Goal: Transaction & Acquisition: Purchase product/service

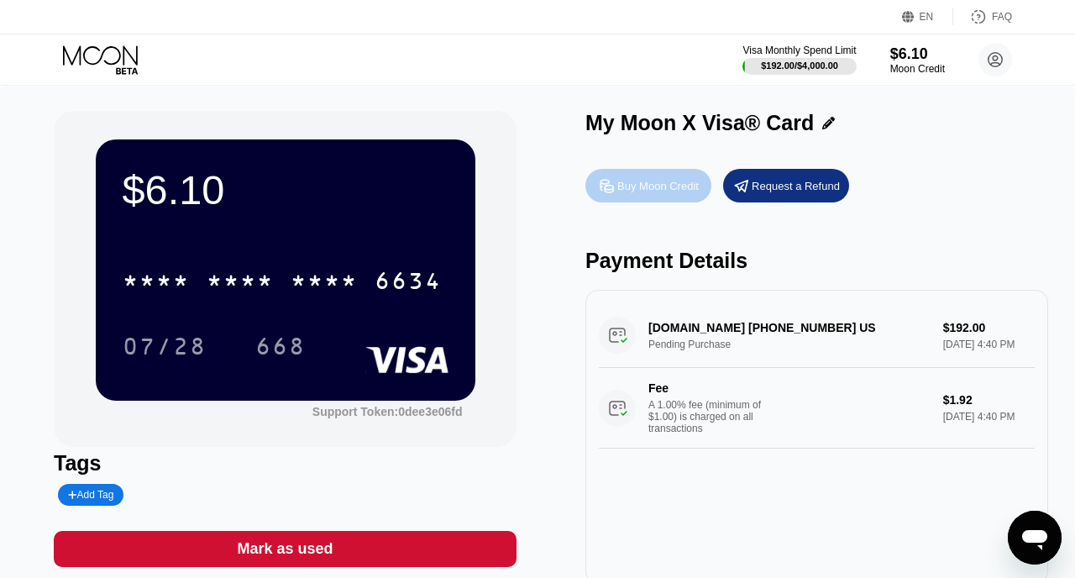
click at [657, 186] on div "Buy Moon Credit" at bounding box center [658, 186] width 81 height 14
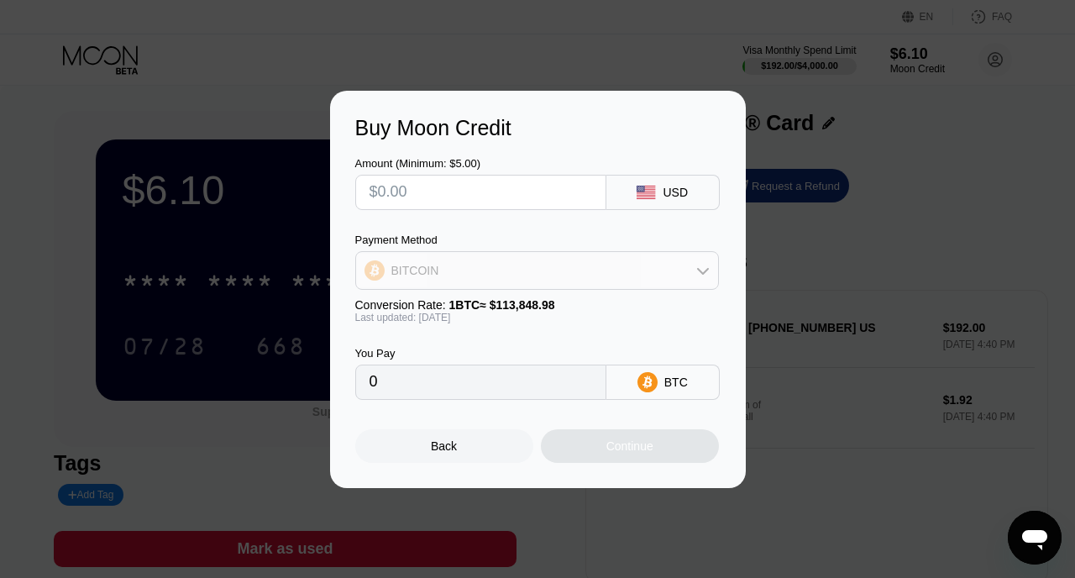
click at [665, 271] on div "BITCOIN" at bounding box center [537, 271] width 362 height 34
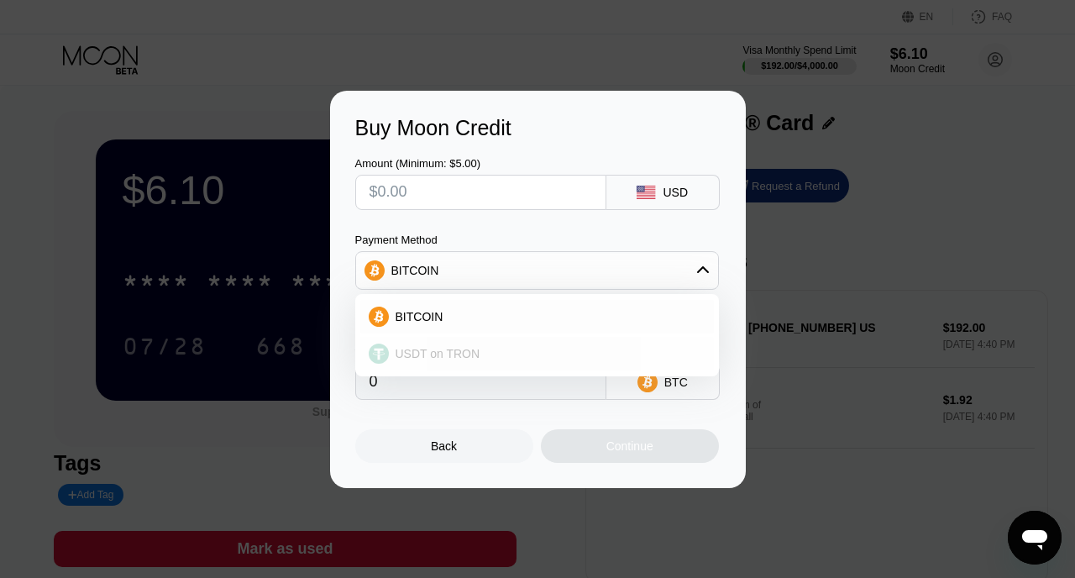
click at [581, 360] on div "USDT on TRON" at bounding box center [547, 353] width 317 height 13
type input "0.00"
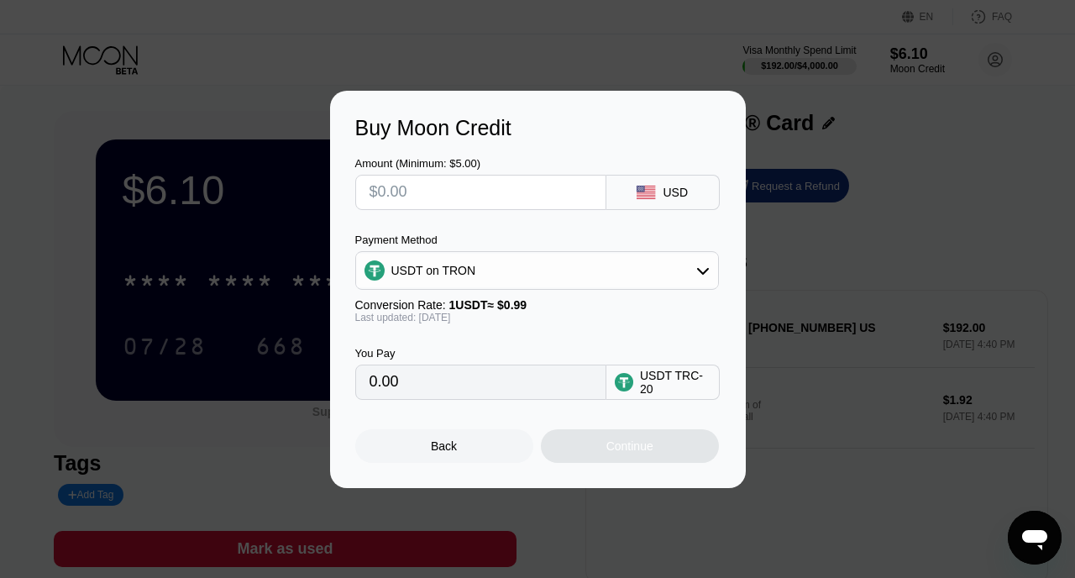
click at [518, 194] on input "text" at bounding box center [481, 193] width 223 height 34
type input "$1"
type input "1.01"
type input "$15"
type input "15.15"
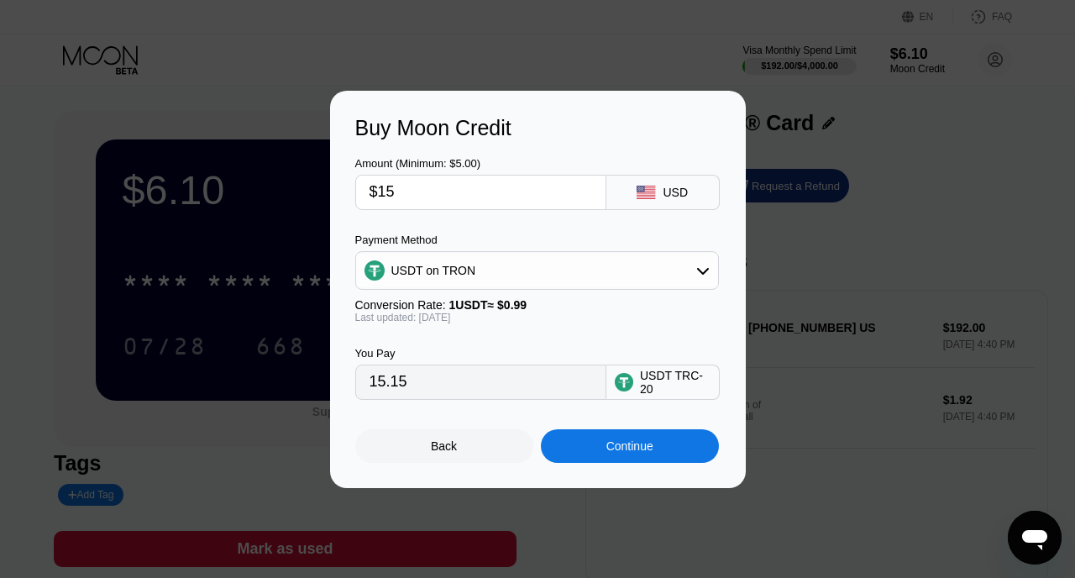
type input "$150"
type input "151.52"
type input "$150"
drag, startPoint x: 433, startPoint y: 384, endPoint x: 346, endPoint y: 376, distance: 86.9
click at [345, 375] on div "Buy Moon Credit Amount (Minimum: $5.00) $150 USD Payment Method USDT on TRON Co…" at bounding box center [538, 289] width 416 height 397
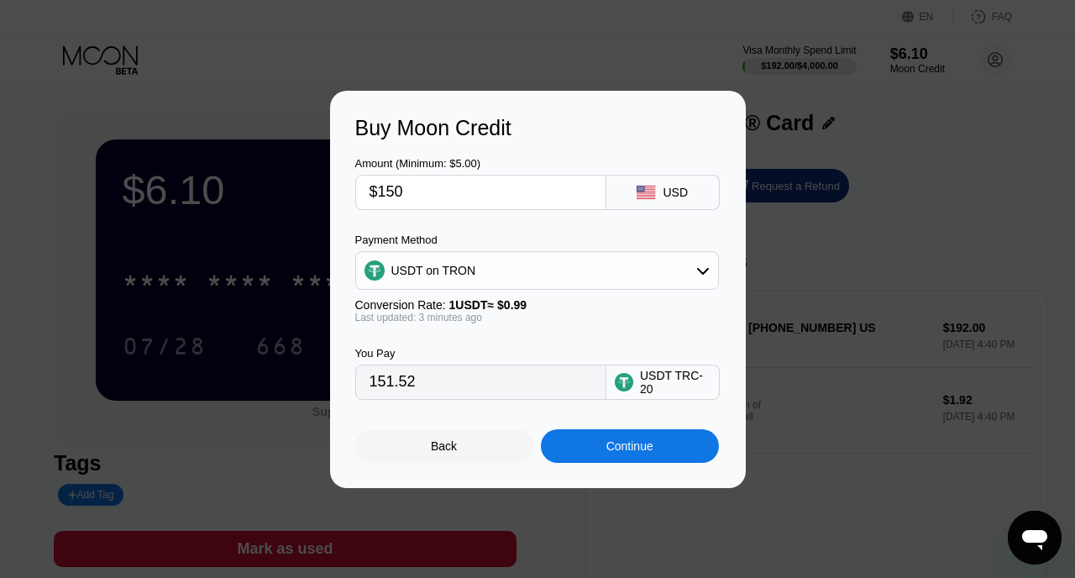
click at [638, 442] on div "Continue" at bounding box center [630, 445] width 47 height 13
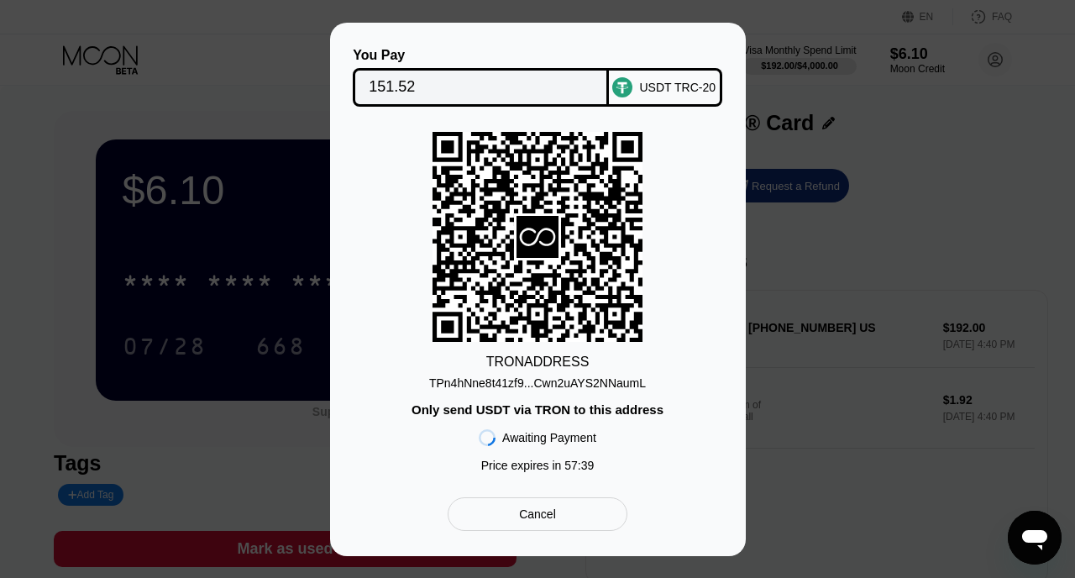
click at [625, 383] on div "TPn4hNne8t41zf9...Cwn2uAYS2NNaumL" at bounding box center [537, 382] width 217 height 13
click at [597, 381] on div "TPn4hNne8t41zf9...Cwn2uAYS2NNaumL" at bounding box center [537, 382] width 217 height 13
click at [851, 245] on div "You Pay 151.52 USDT TRC-20 TRON ADDRESS TPn4hNne8t41zf9...Cwn2uAYS2NNaumL Only …" at bounding box center [537, 290] width 1075 height 534
click at [563, 513] on div "Cancel" at bounding box center [537, 514] width 179 height 34
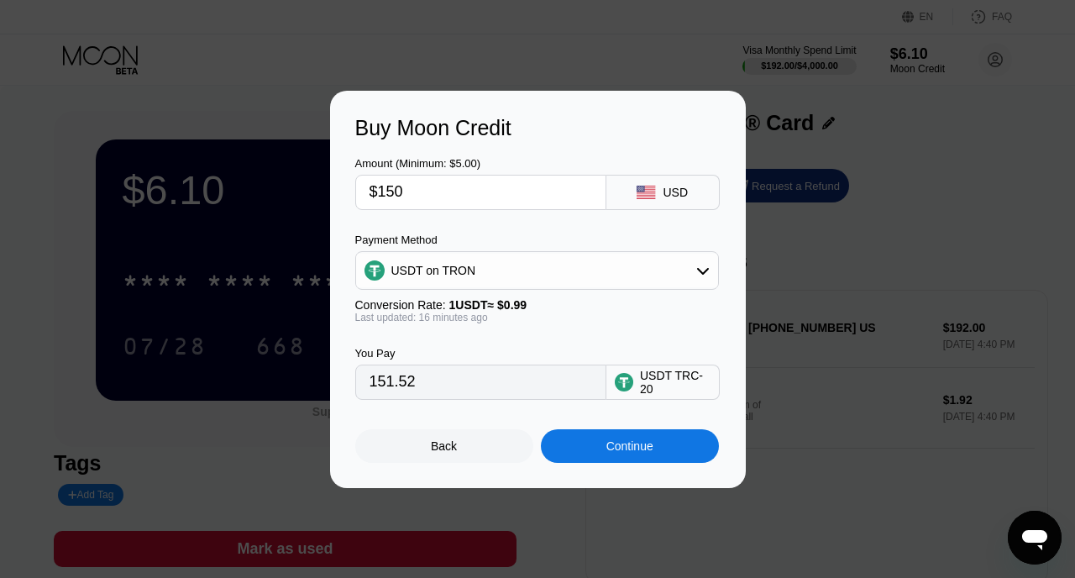
drag, startPoint x: 419, startPoint y: 381, endPoint x: 386, endPoint y: 381, distance: 32.8
click at [386, 381] on input "151.52" at bounding box center [481, 382] width 223 height 34
click at [423, 187] on input "$150" at bounding box center [481, 193] width 223 height 34
type input "$15"
type input "15.15"
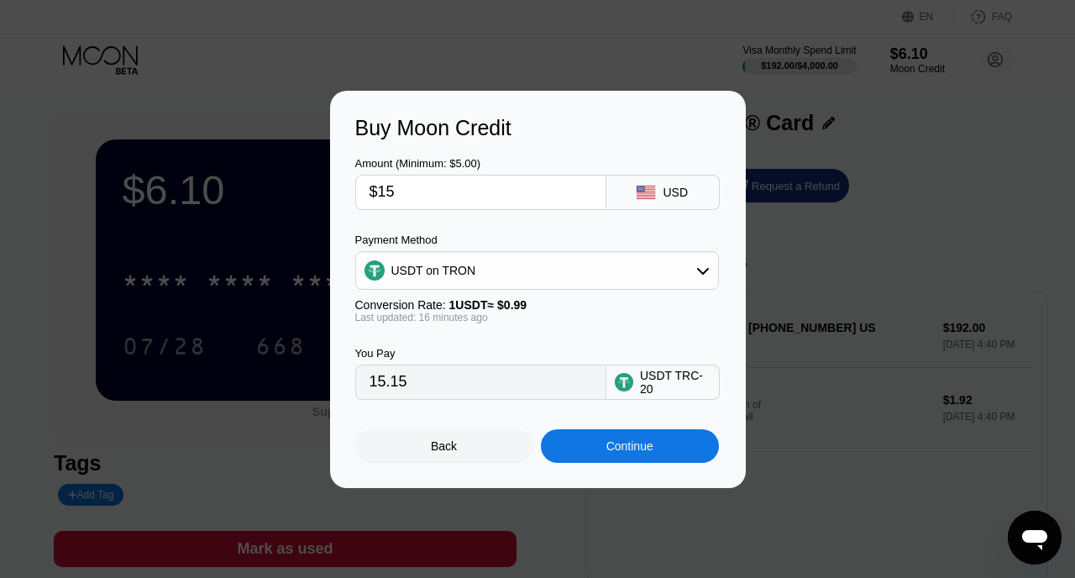
type input "$154"
type input "155.56"
type input "$15"
type input "15.15"
type input "$153"
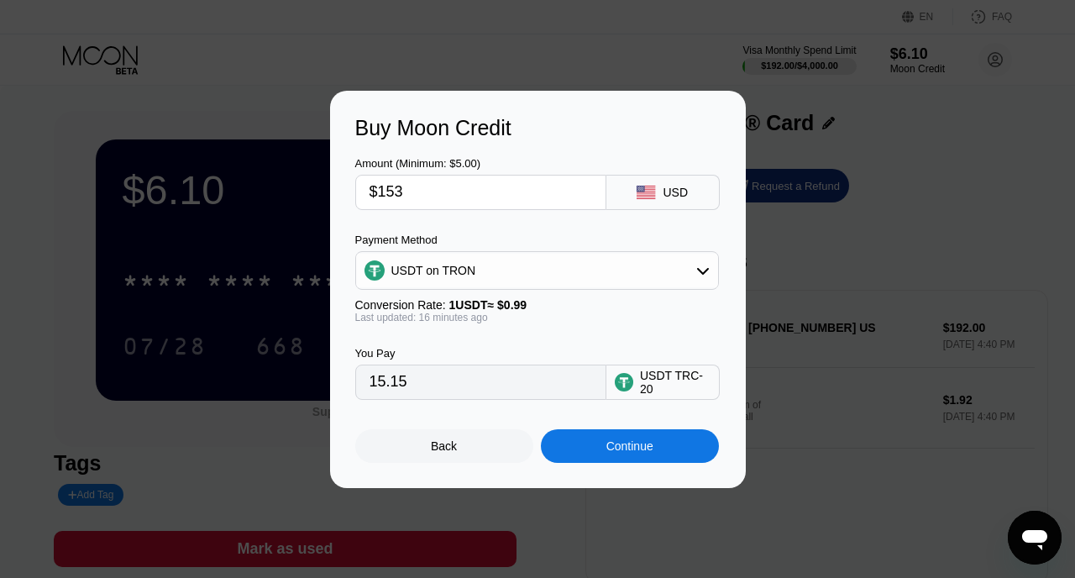
type input "154.55"
type input "$153.5"
type input "155.05"
type input "$153.55"
type input "155.10"
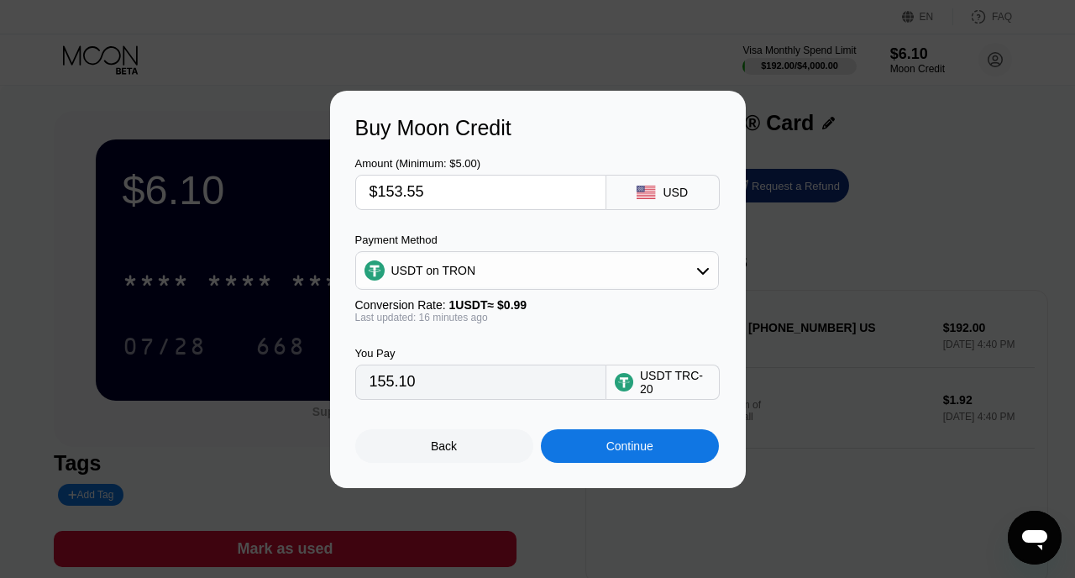
type input "$153.5"
type input "155.05"
type input "$153."
type input "154.55"
type input "$153.4"
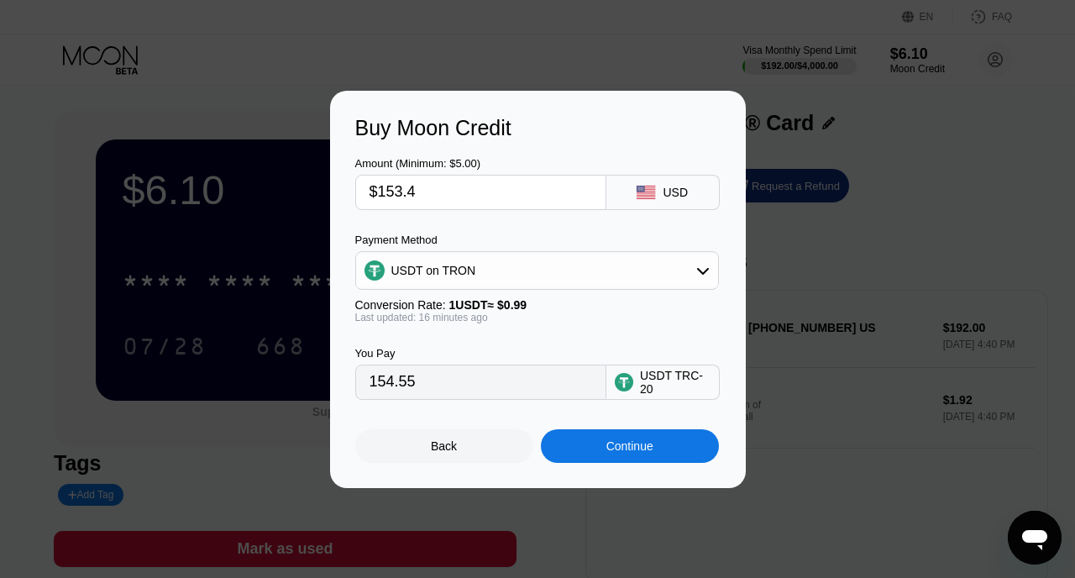
type input "154.95"
type input "$153.45"
type input "155.00"
type input "$153.45"
click at [647, 444] on div "Continue" at bounding box center [630, 445] width 47 height 13
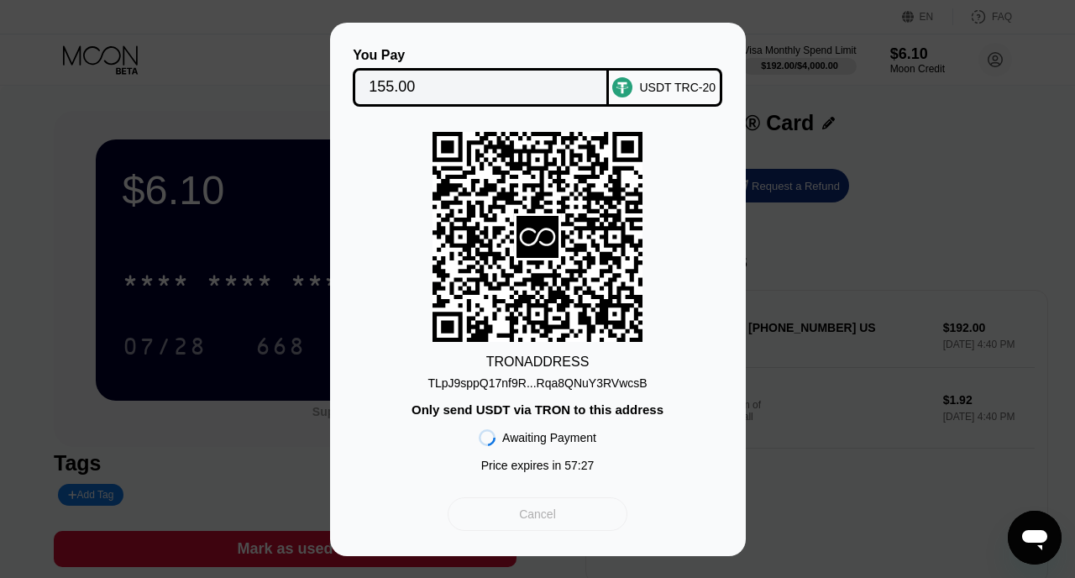
click at [551, 513] on div "Cancel" at bounding box center [537, 514] width 37 height 15
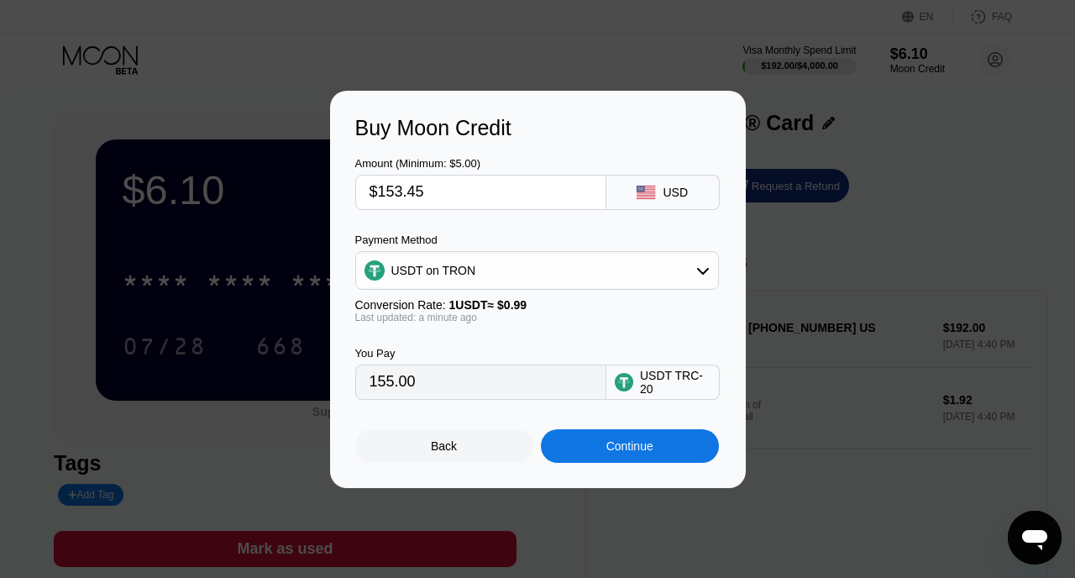
click at [428, 447] on div "Back" at bounding box center [444, 446] width 178 height 34
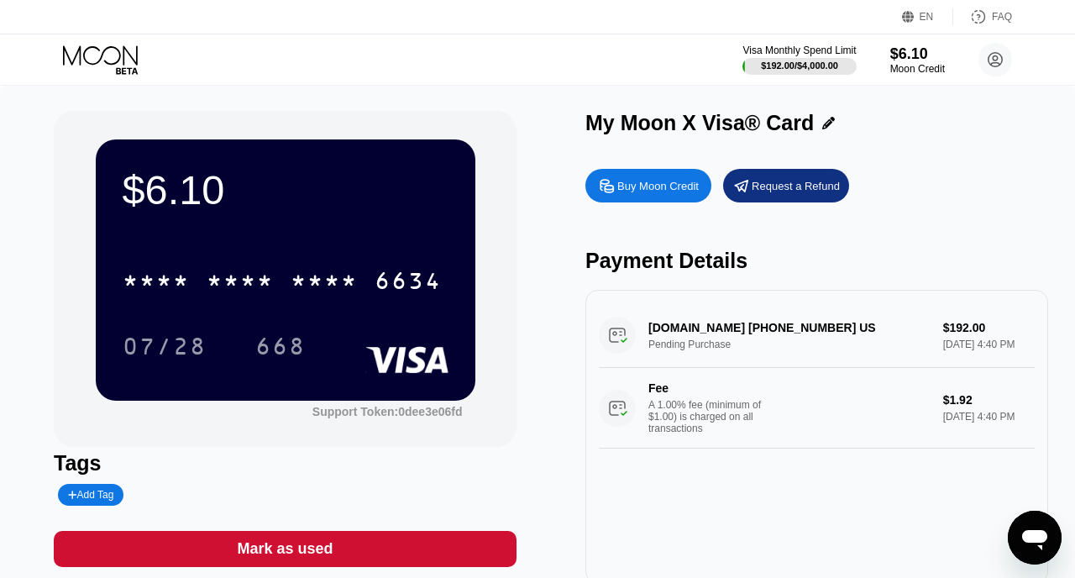
click at [1029, 533] on icon "Open messaging window" at bounding box center [1034, 540] width 25 height 20
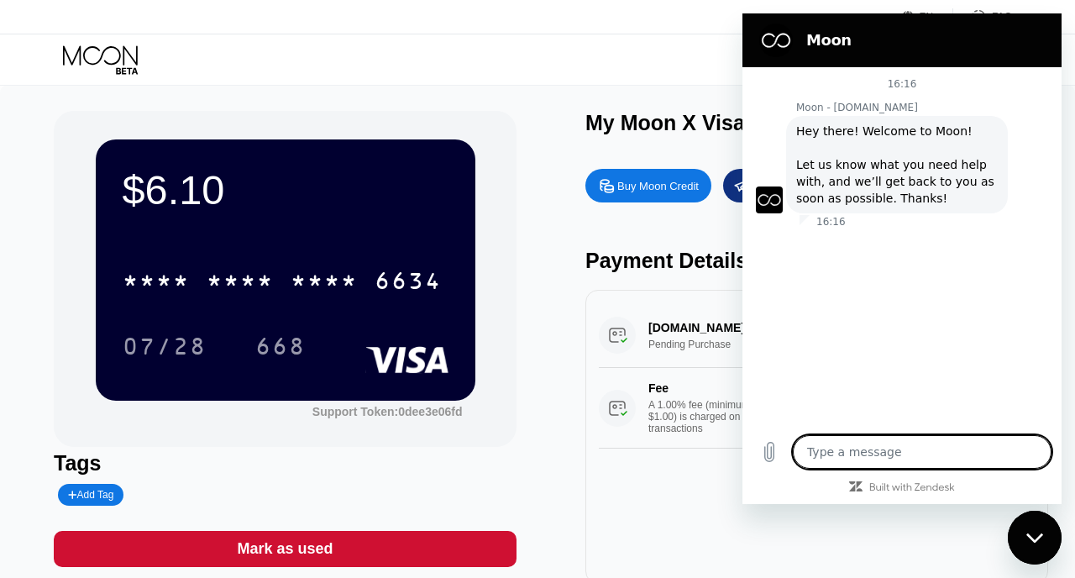
type textarea "x"
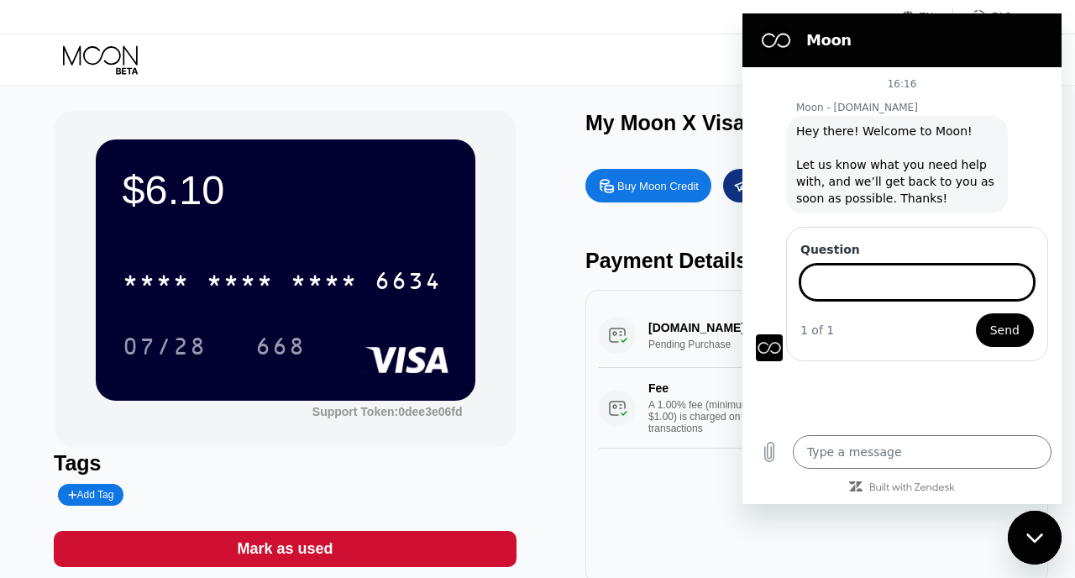
click at [924, 286] on input "Question" at bounding box center [918, 282] width 234 height 35
type input "funds wrong amount sent"
click at [976, 313] on button "Send" at bounding box center [1005, 330] width 58 height 34
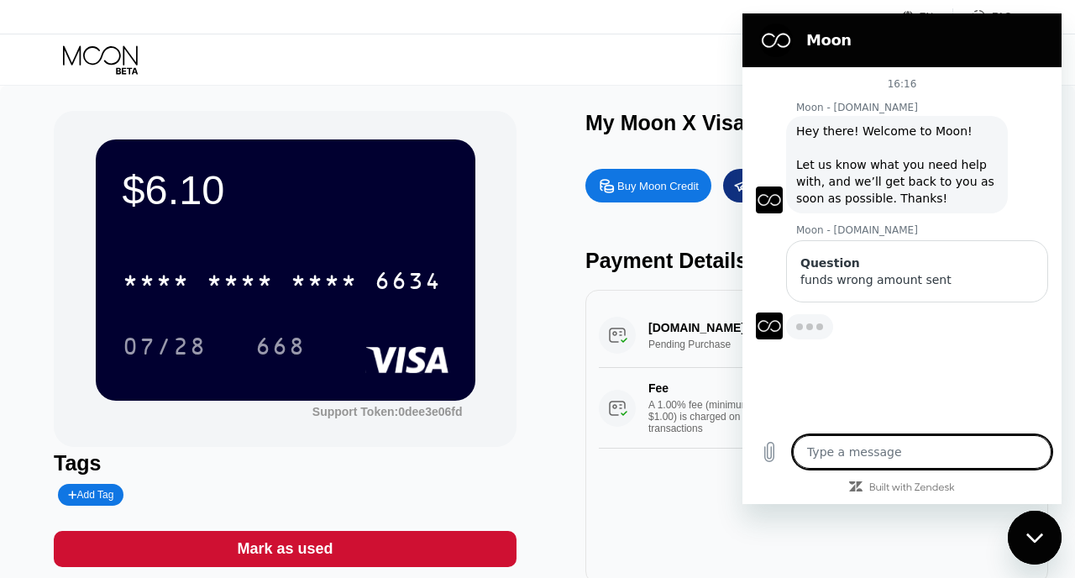
type textarea "x"
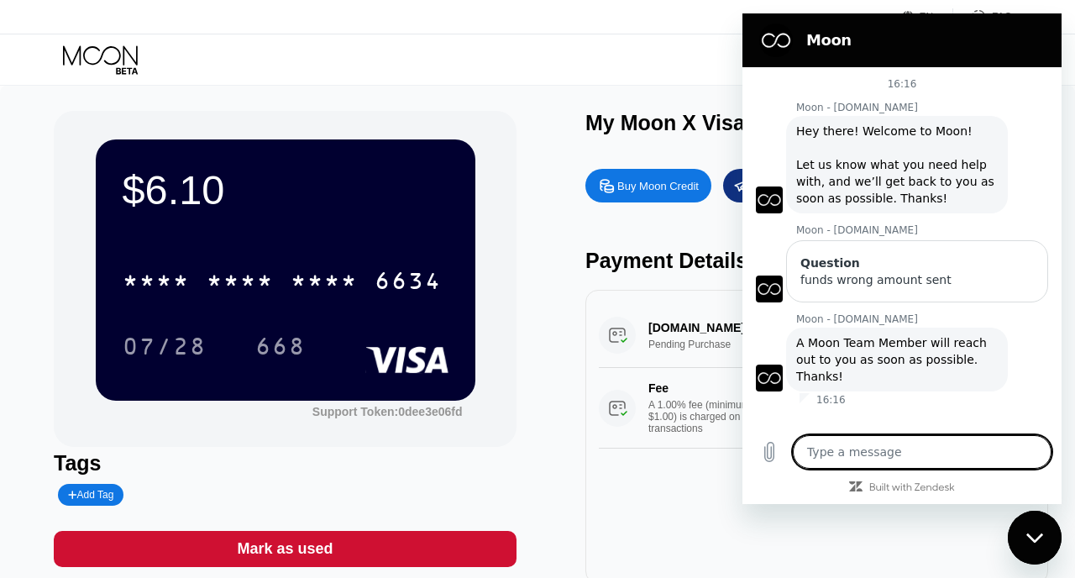
click at [910, 451] on textarea at bounding box center [922, 452] width 259 height 34
type textarea "t"
type textarea "x"
type textarea "tr"
type textarea "x"
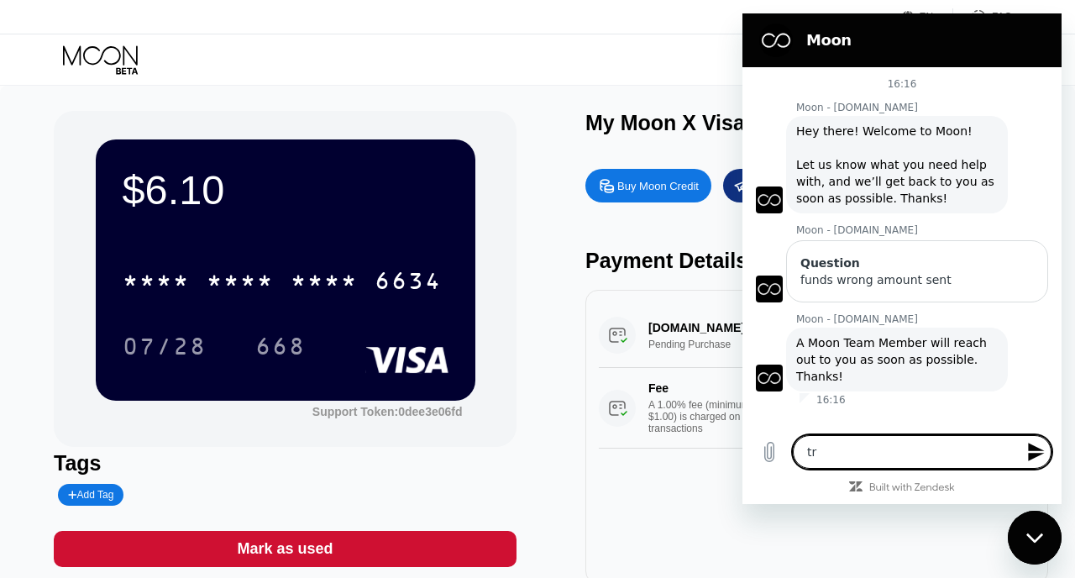
type textarea "trx"
type textarea "x"
type textarea "trx"
type textarea "x"
type textarea "trx a"
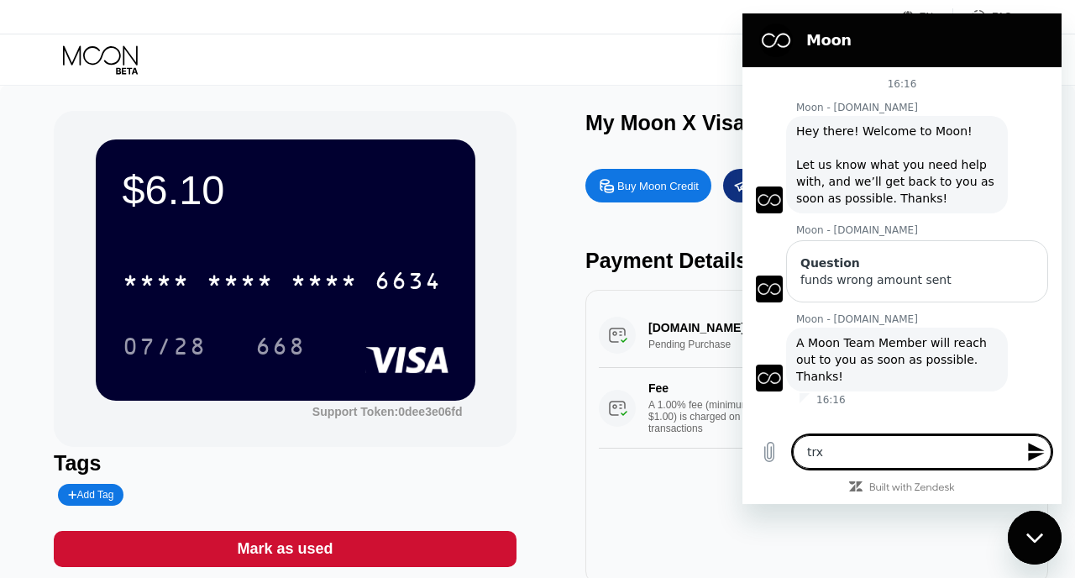
type textarea "x"
type textarea "trx ad"
type textarea "x"
type textarea "trx add"
type textarea "x"
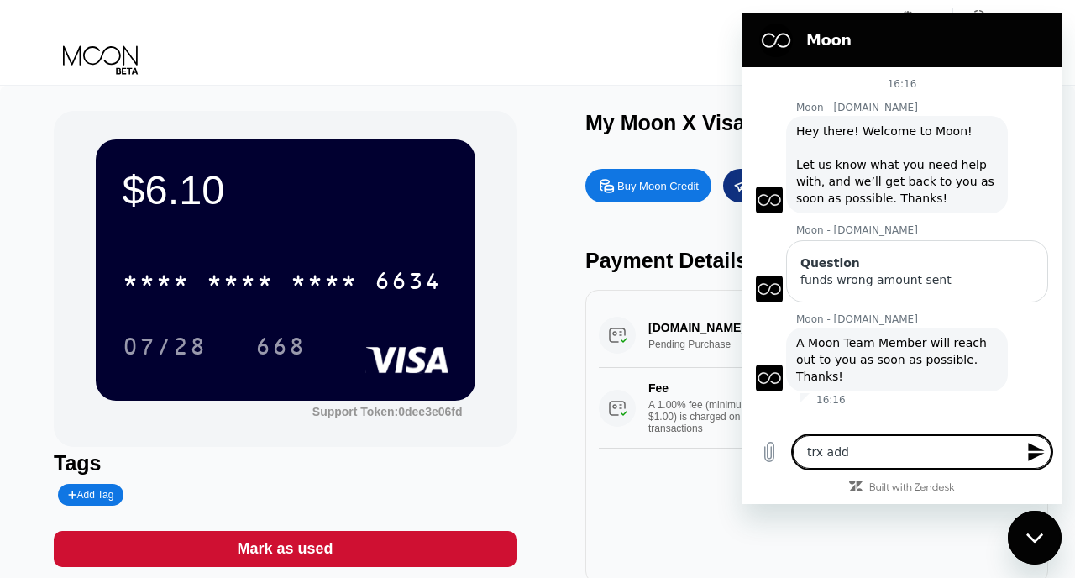
type textarea "trx addr"
type textarea "x"
type textarea "trx addre"
type textarea "x"
type textarea "trx addres"
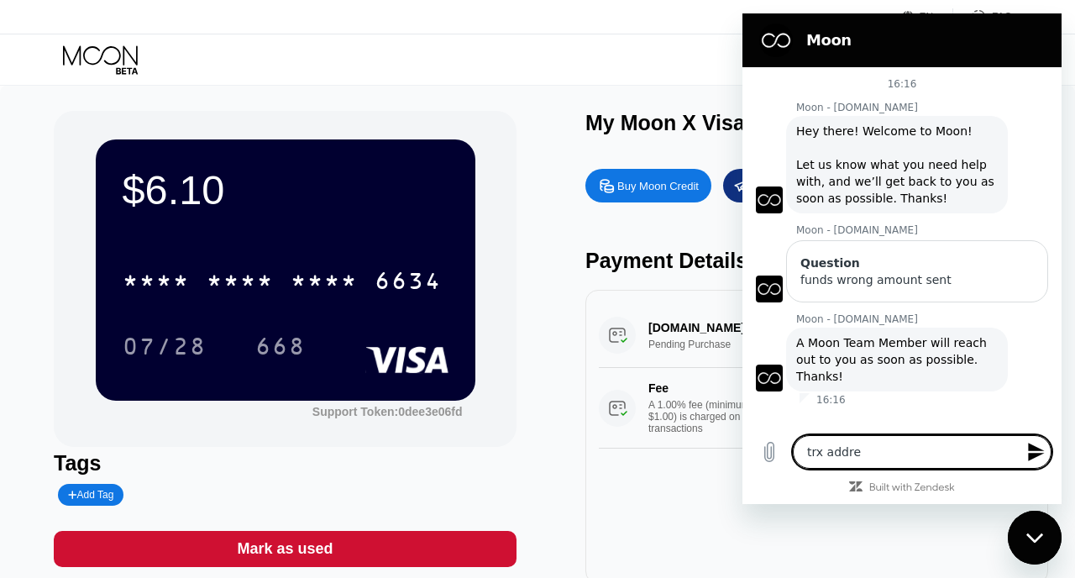
type textarea "x"
type textarea "trx address"
type textarea "x"
type textarea "trx address"
type textarea "x"
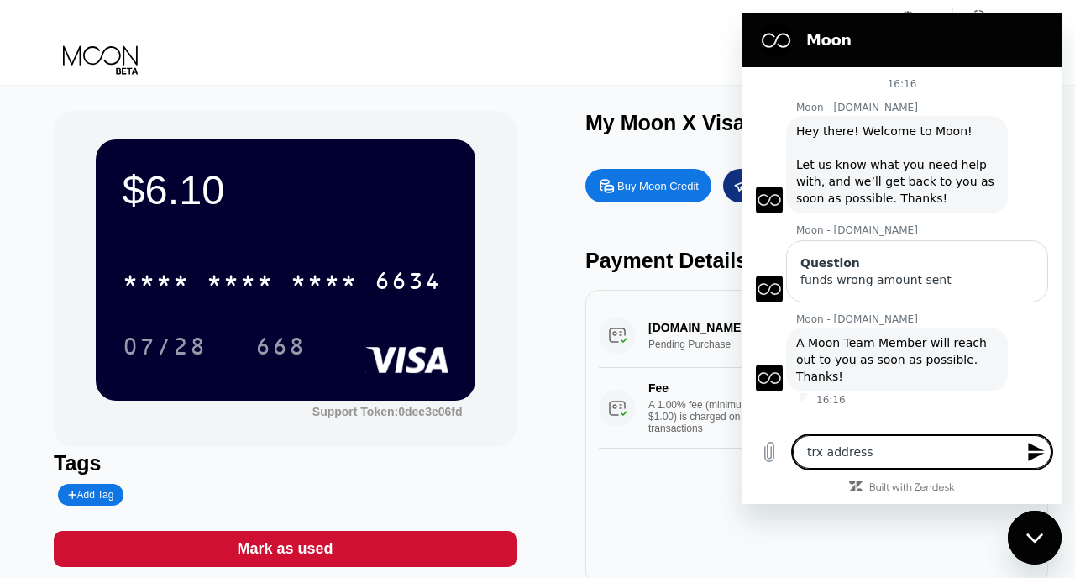
paste textarea "TPn4hNne8t41zf9A98PCwn2uAYS2NNaumL"
type textarea "trx address TPn4hNne8t41zf9A98PCwn2uAYS2NNaumL"
type textarea "x"
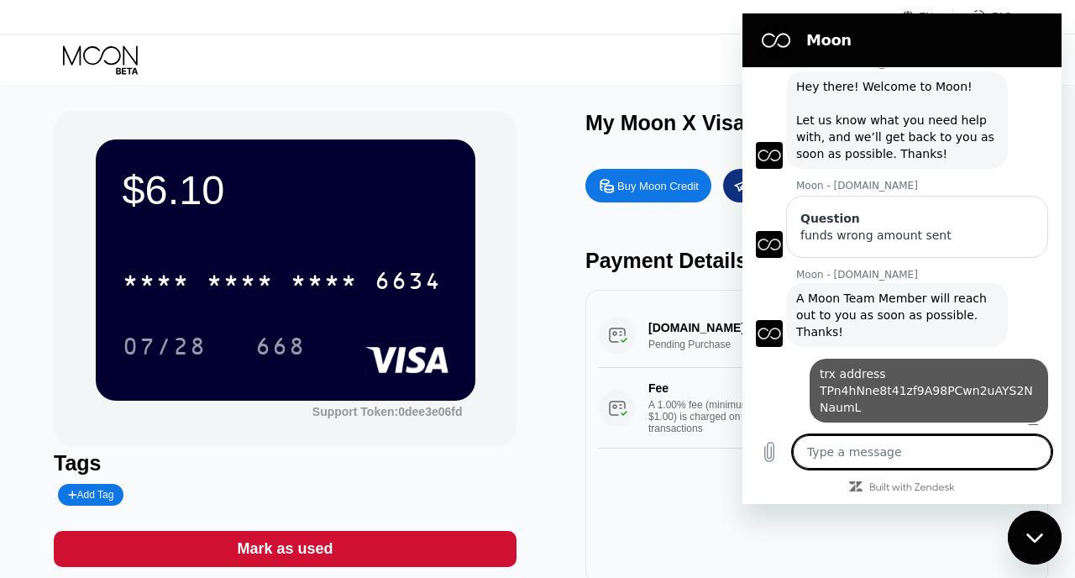
type textarea "x"
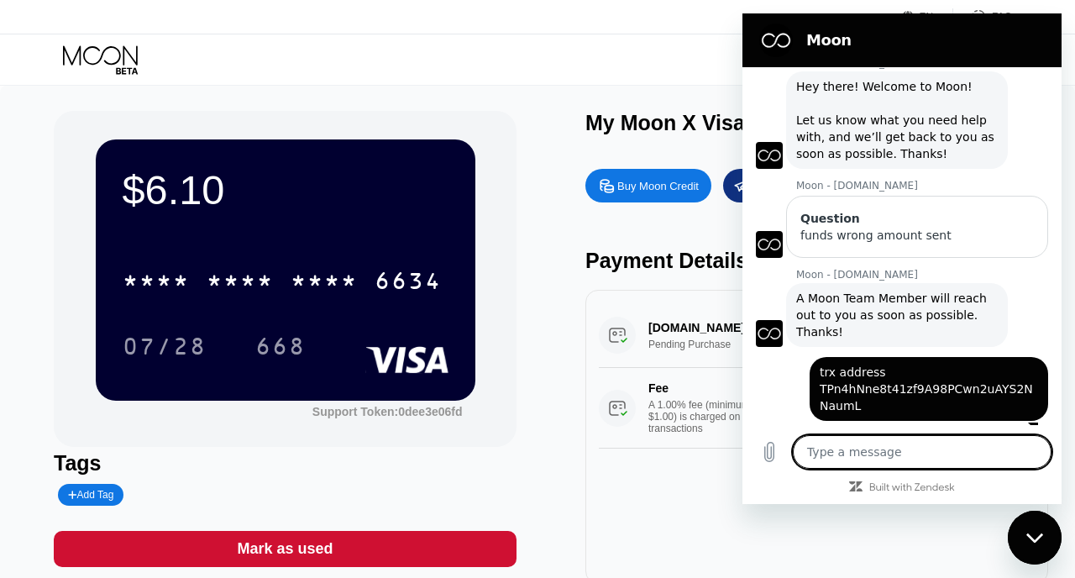
scroll to position [43, 0]
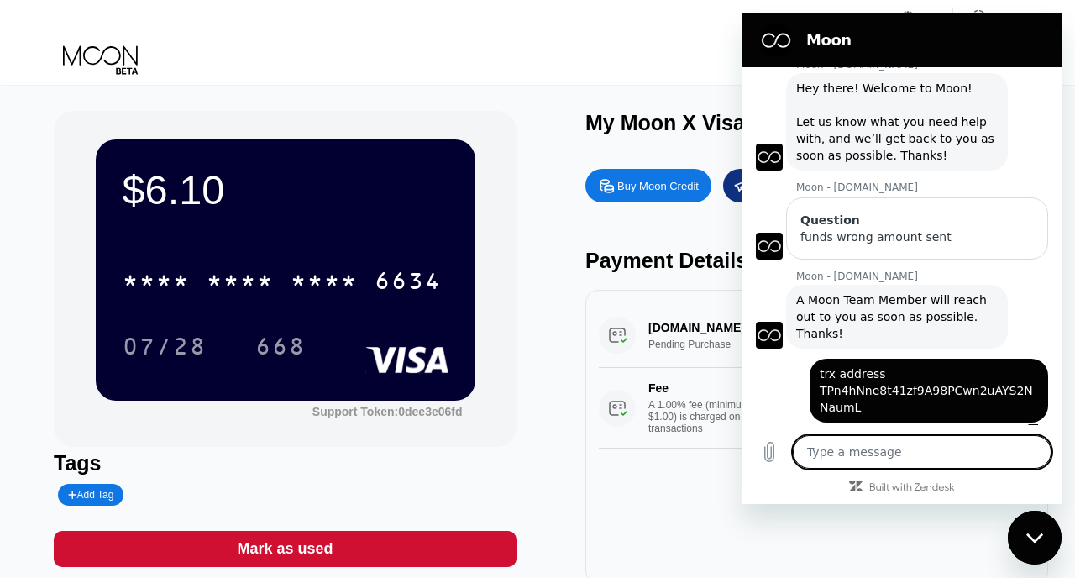
type textarea "1"
type textarea "x"
type textarea "$"
type textarea "x"
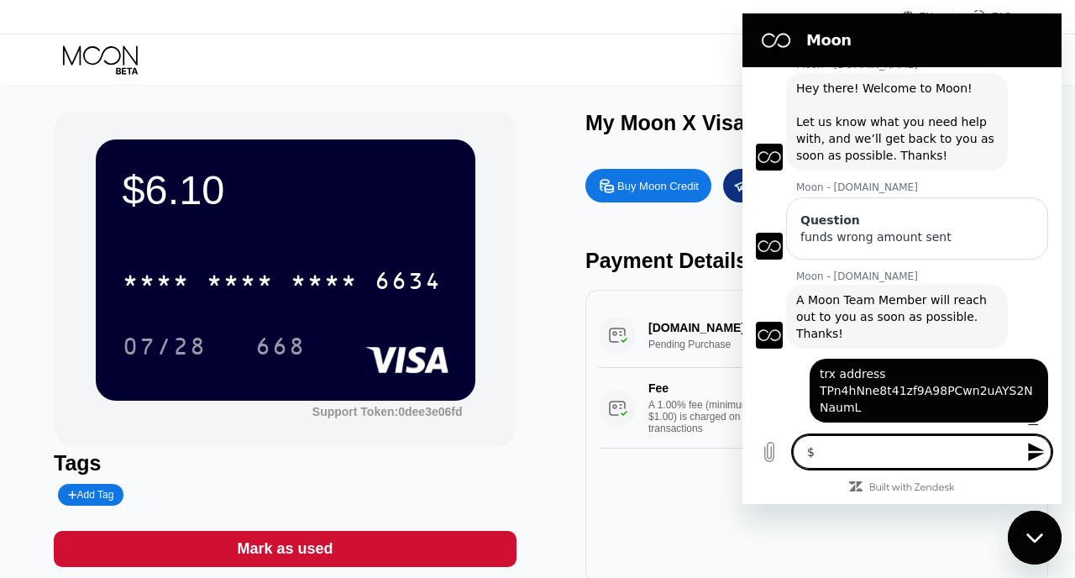
type textarea "$1"
type textarea "x"
type textarea "$15"
type textarea "x"
type textarea "$155"
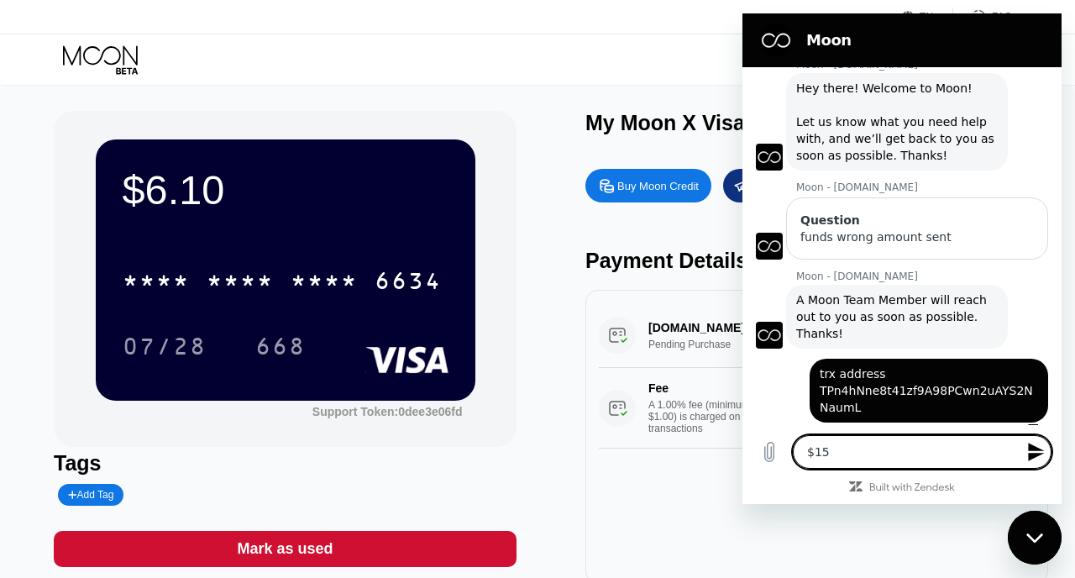
type textarea "x"
type textarea "$155"
type textarea "x"
type textarea "$155 s"
type textarea "x"
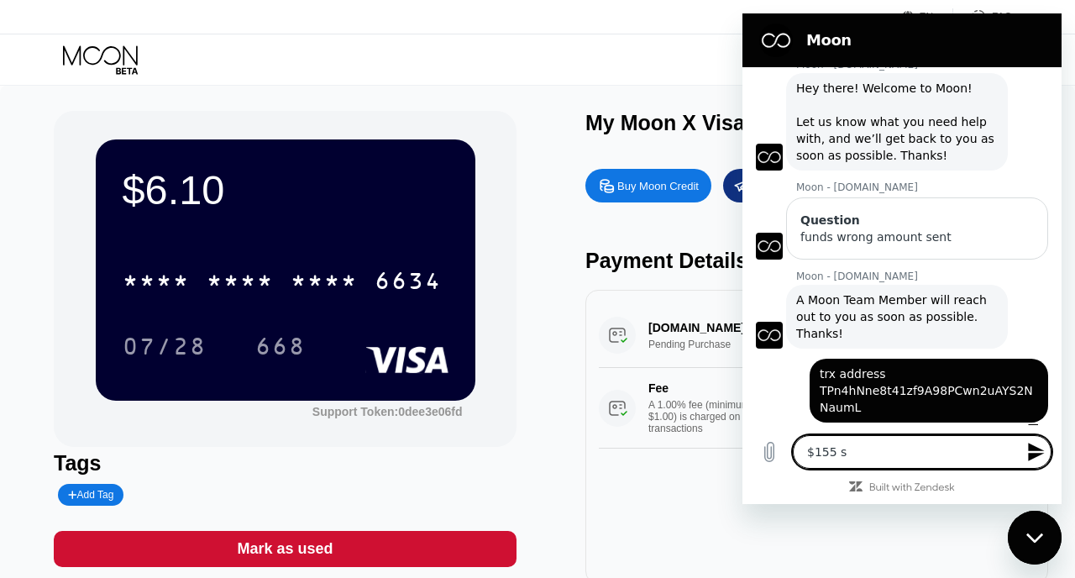
type textarea "$155 se"
type textarea "x"
type textarea "$155 sen"
type textarea "x"
type textarea "$155 sent"
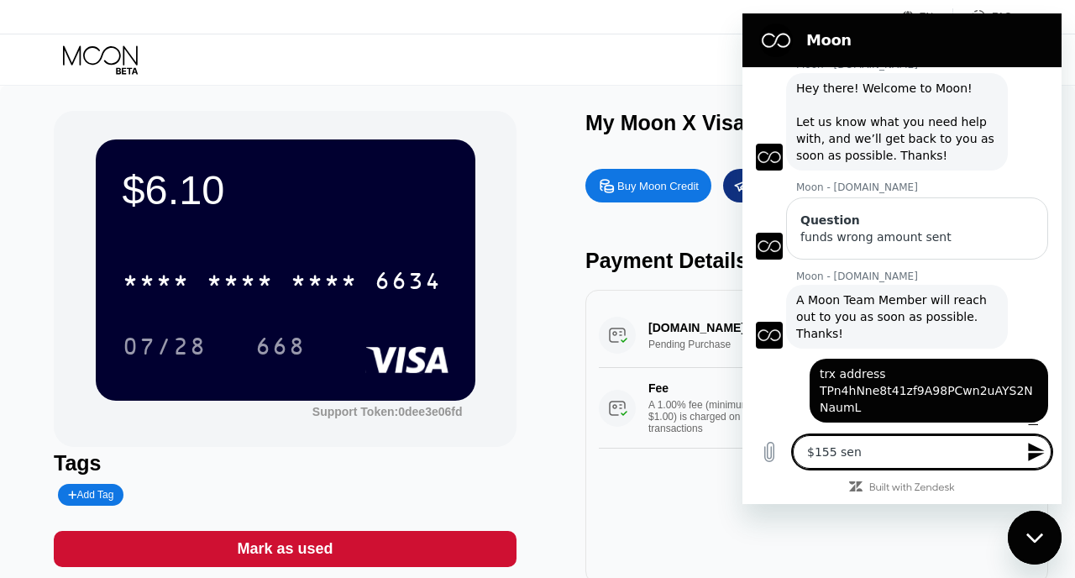
type textarea "x"
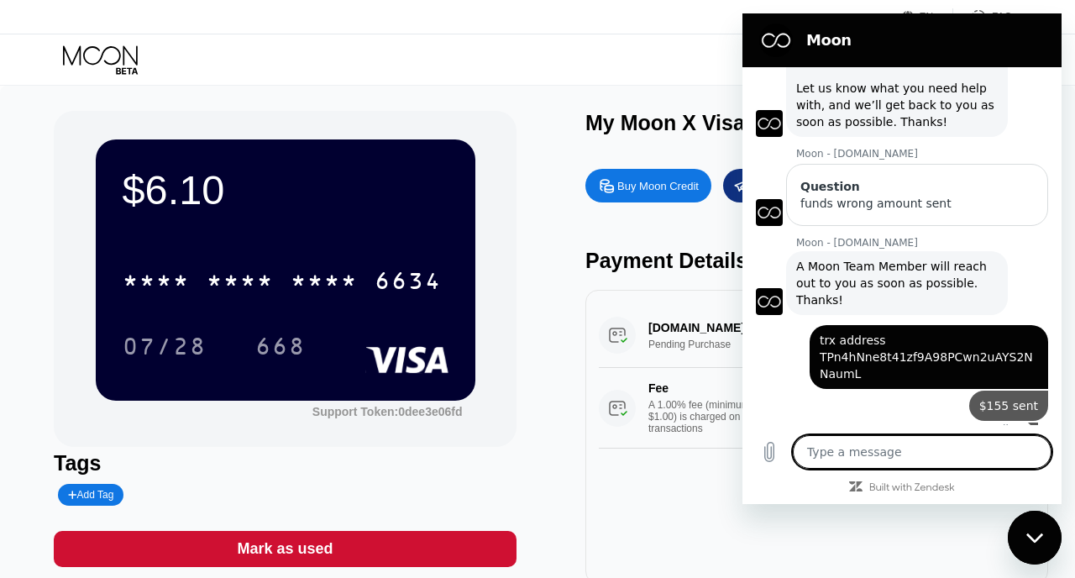
scroll to position [75, 0]
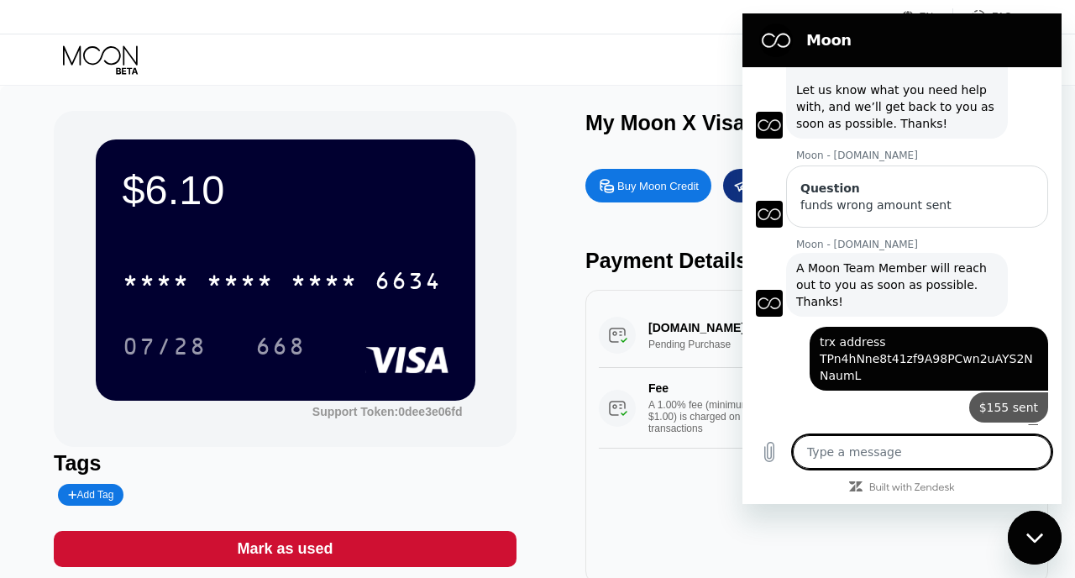
type textarea "x"
type textarea "i"
type textarea "x"
type textarea "in"
type textarea "x"
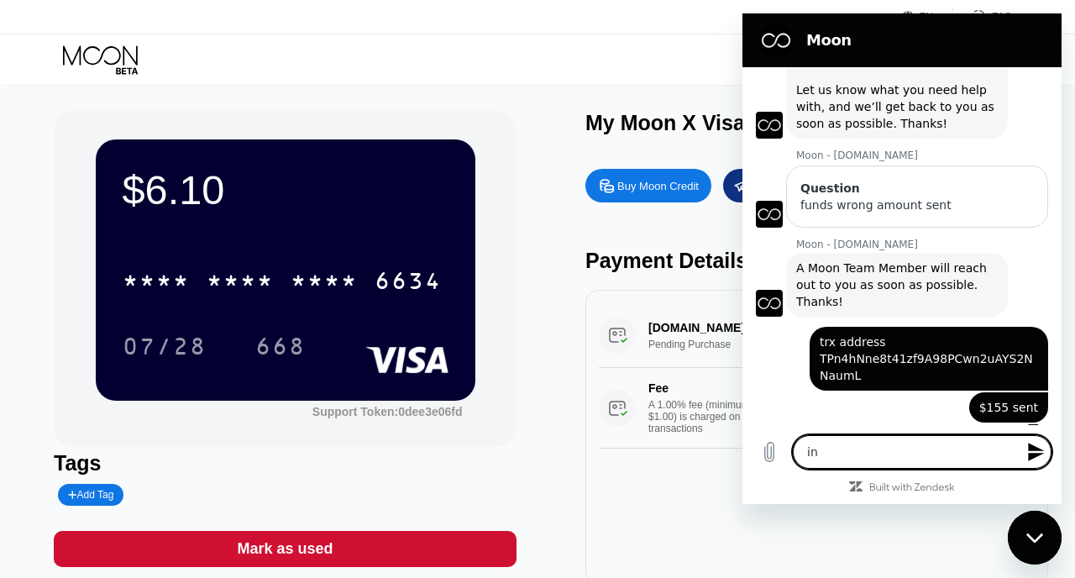
type textarea "ins"
type textarea "x"
type textarea "inst"
type textarea "x"
type textarea "inste"
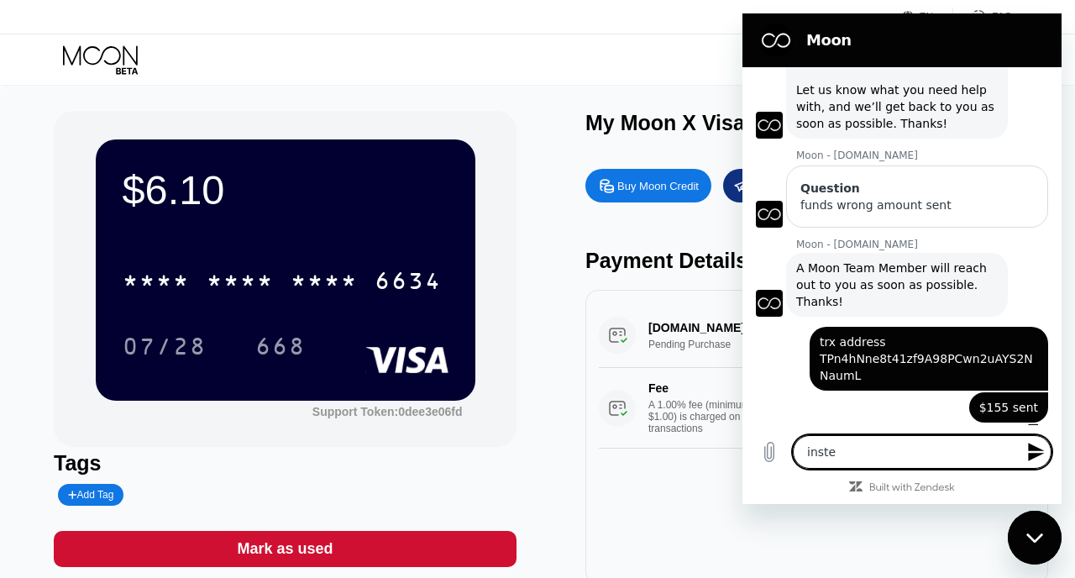
type textarea "x"
type textarea "instea"
type textarea "x"
type textarea "instead"
type textarea "x"
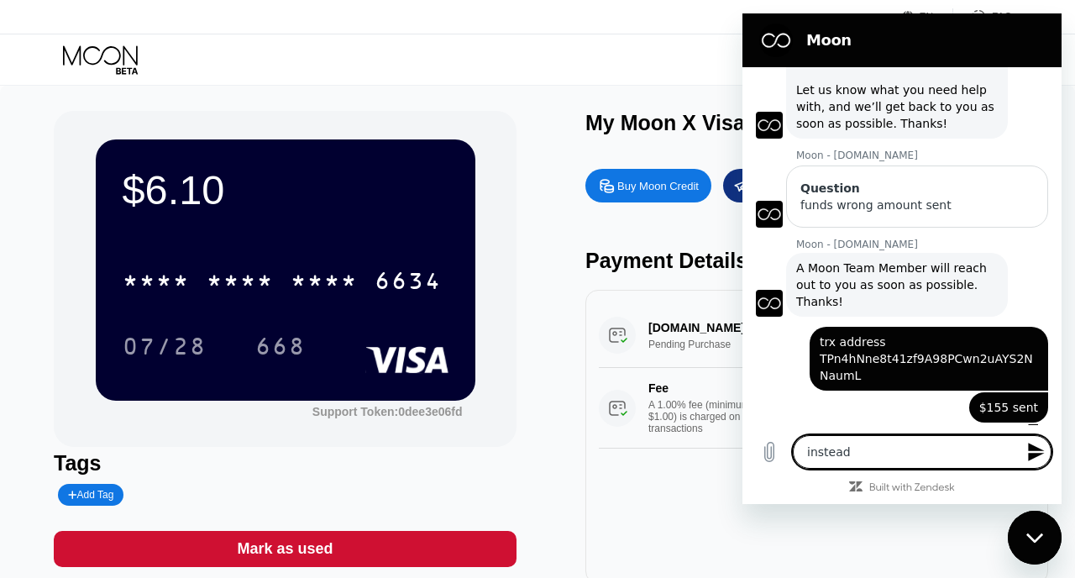
type textarea "instead"
type textarea "x"
type textarea "instead o"
type textarea "x"
type textarea "instead of"
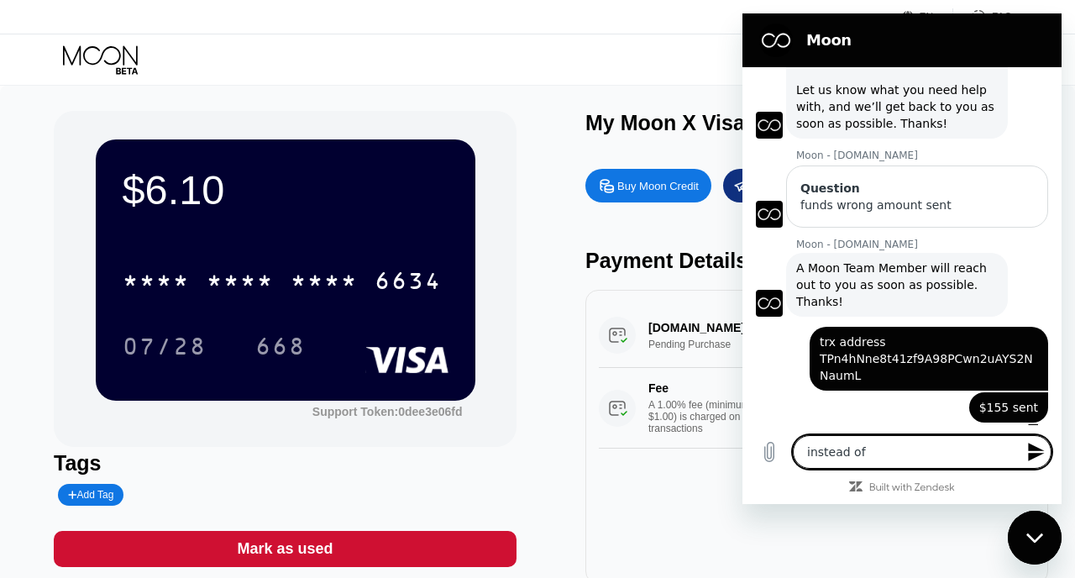
type textarea "x"
type textarea "instead of"
type textarea "x"
type textarea "instead of 1"
type textarea "x"
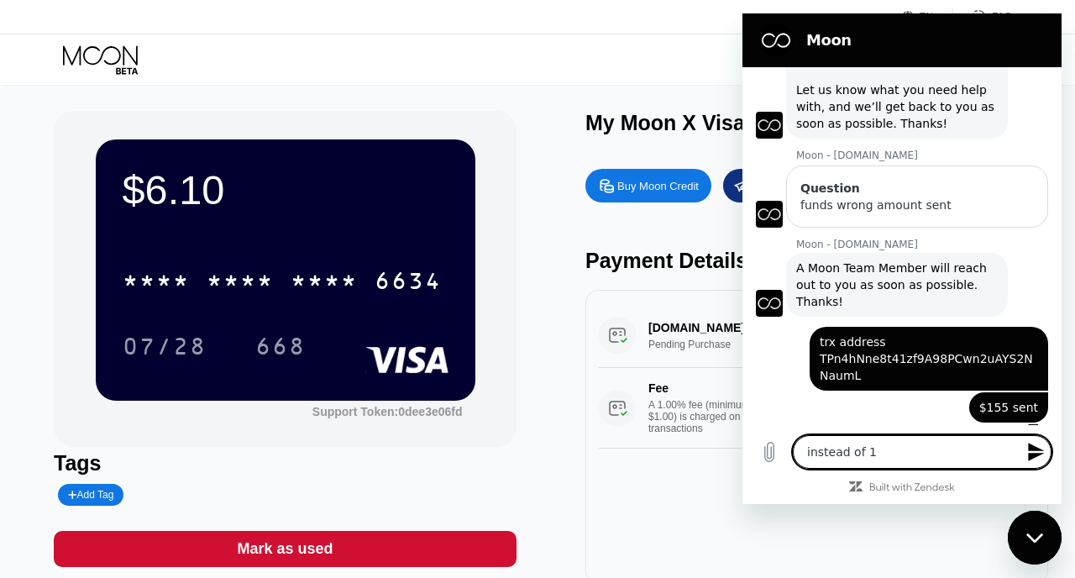
type textarea "instead of 15"
type textarea "x"
type textarea "instead of 151"
type textarea "x"
type textarea "instead of 151."
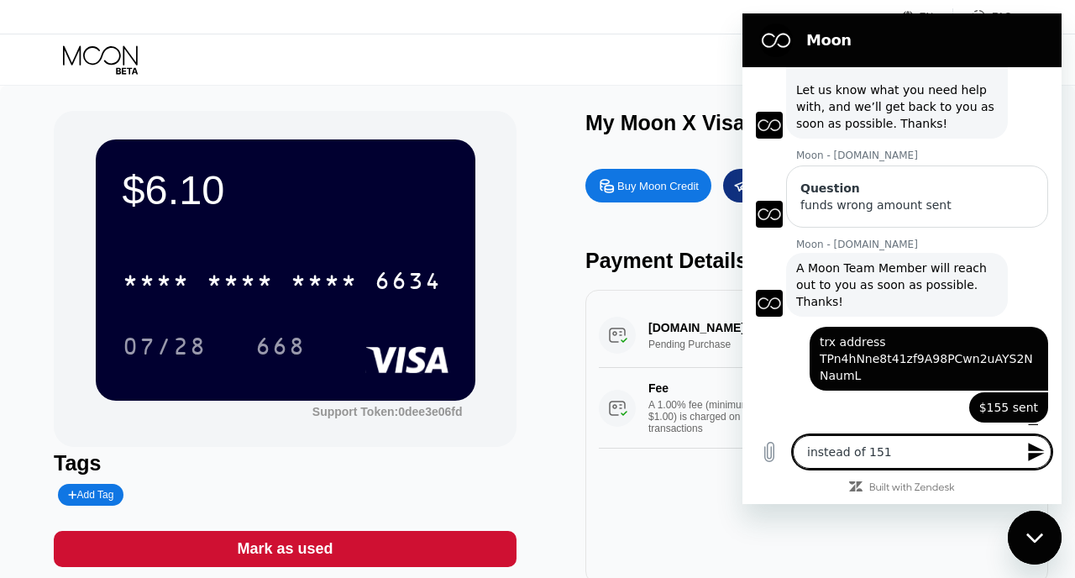
type textarea "x"
type textarea "instead of 151.5"
type textarea "x"
type textarea "instead of 151.52"
type textarea "x"
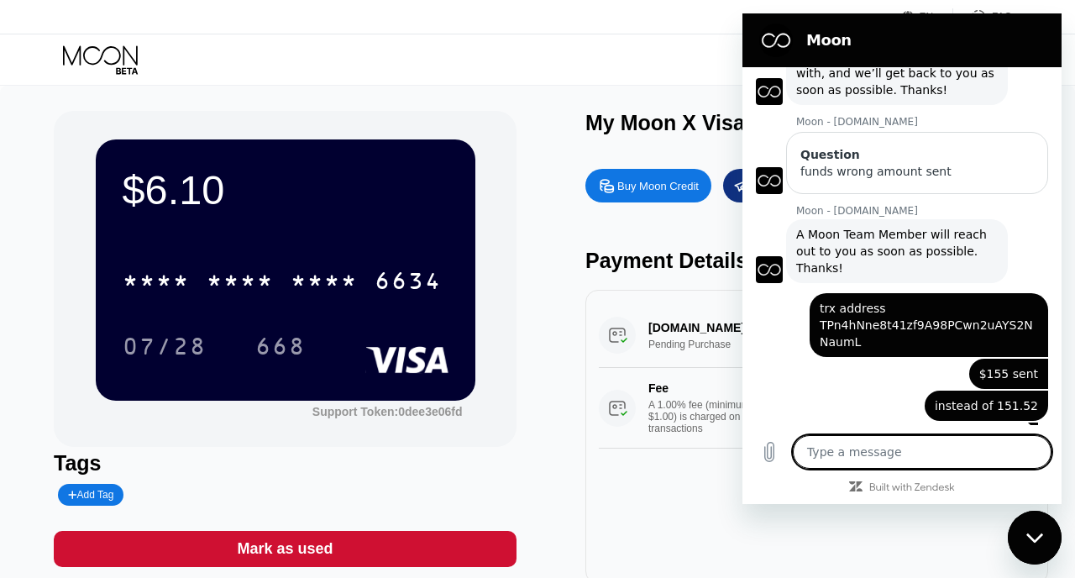
scroll to position [107, 0]
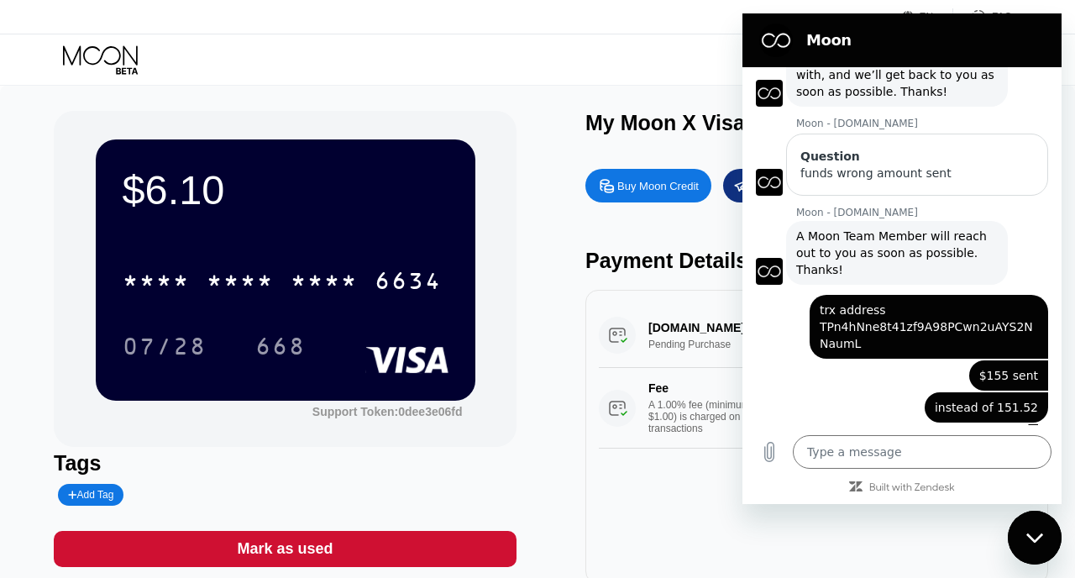
click at [874, 391] on div "says: instead of 151.52" at bounding box center [896, 407] width 306 height 32
click at [880, 469] on div "Type a message x" at bounding box center [902, 452] width 319 height 54
click at [875, 454] on textarea at bounding box center [922, 452] width 259 height 34
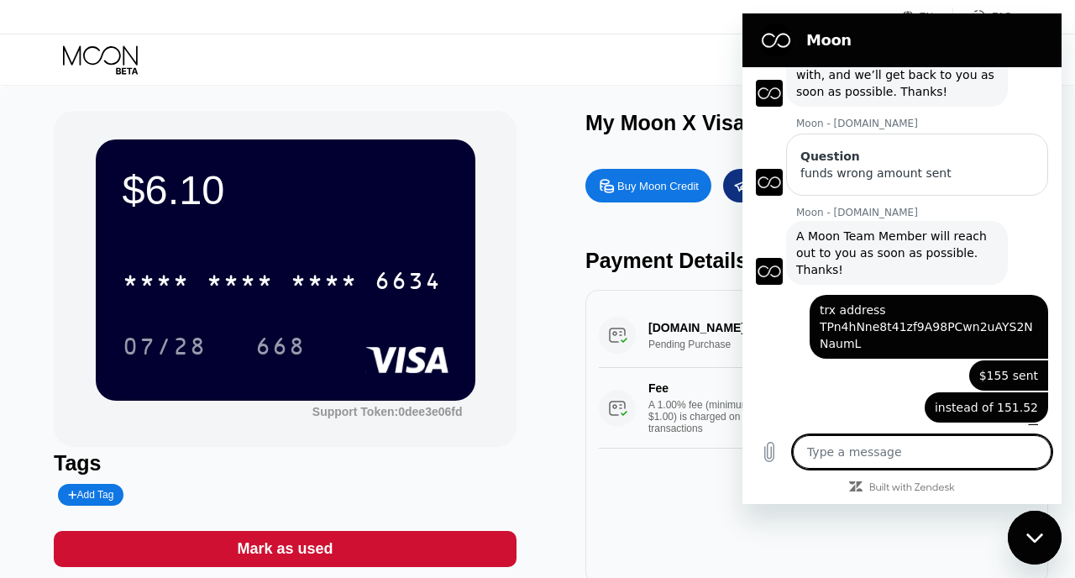
click at [542, 50] on div "Visa Monthly Spend Limit $192.00 / $4,000.00 $6.10 Moon Credit Ray [EMAIL_ADDRE…" at bounding box center [537, 59] width 1075 height 50
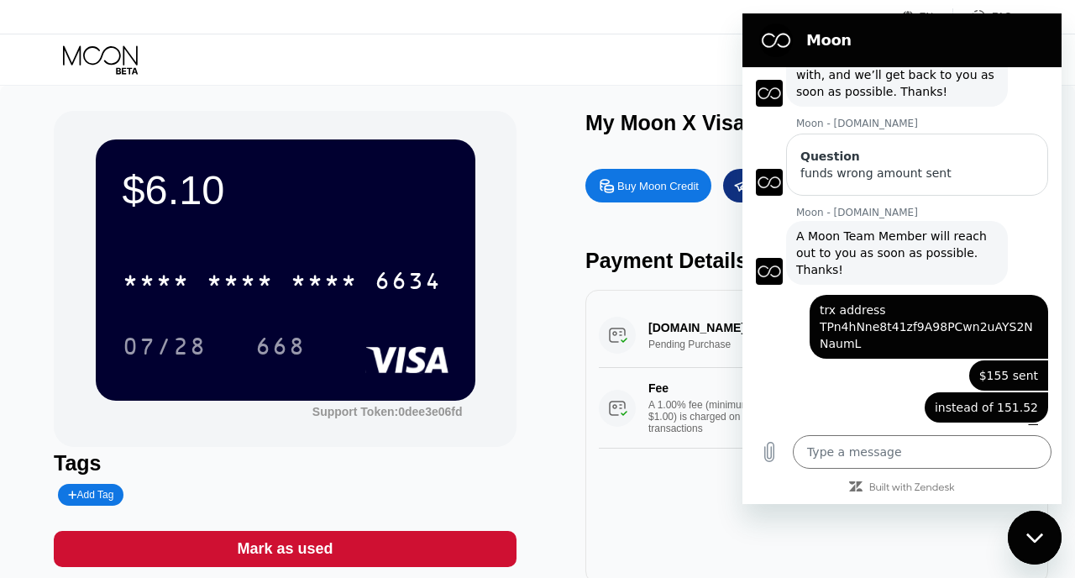
click at [1033, 543] on div "Close messaging window" at bounding box center [1035, 538] width 50 height 50
type textarea "x"
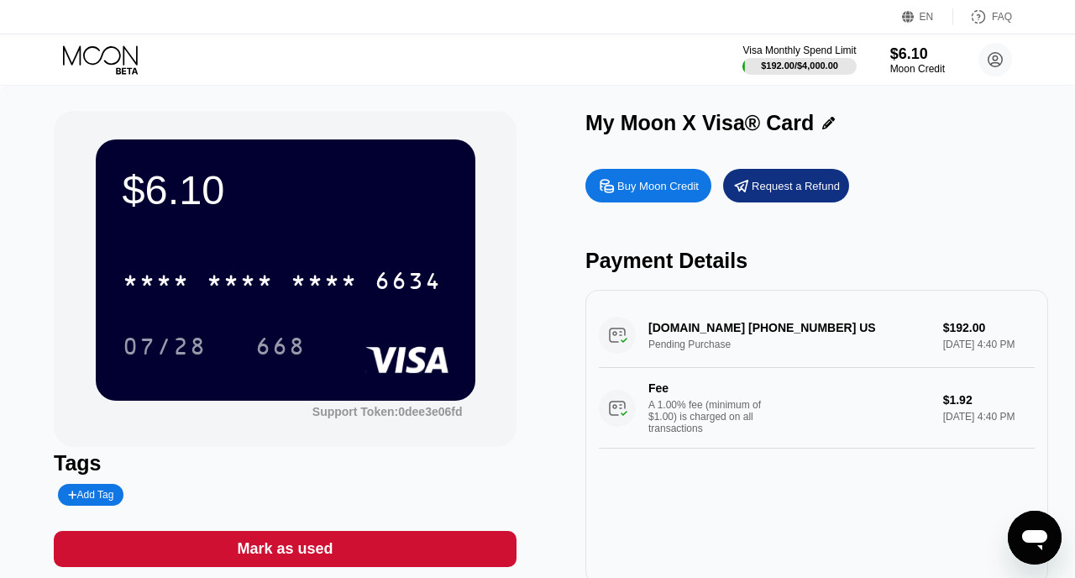
scroll to position [108, 0]
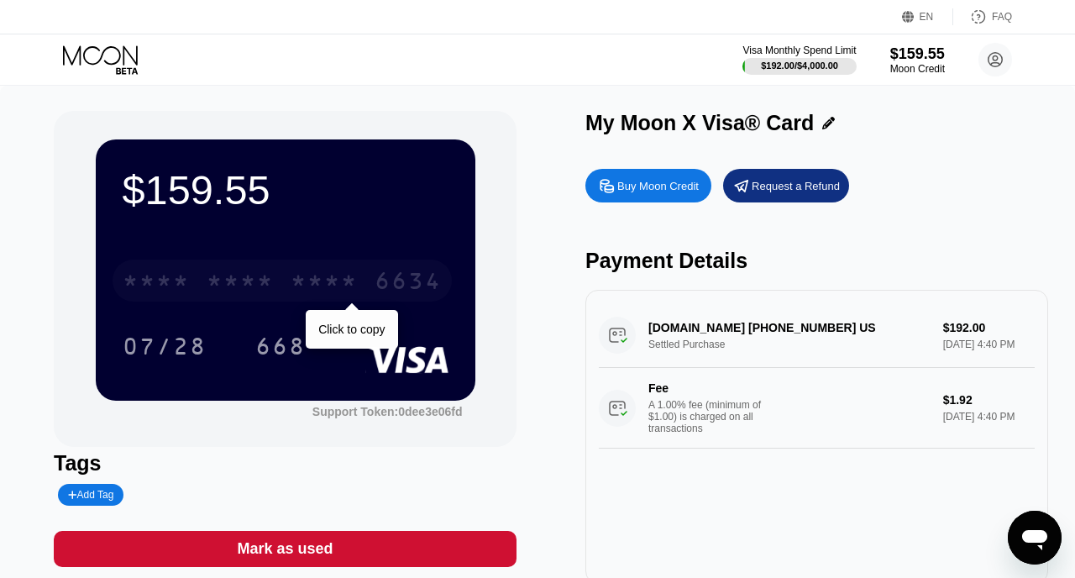
click at [286, 282] on div "* * * * * * * * * * * * 6634" at bounding box center [282, 281] width 339 height 42
